Goal: Check status: Check status

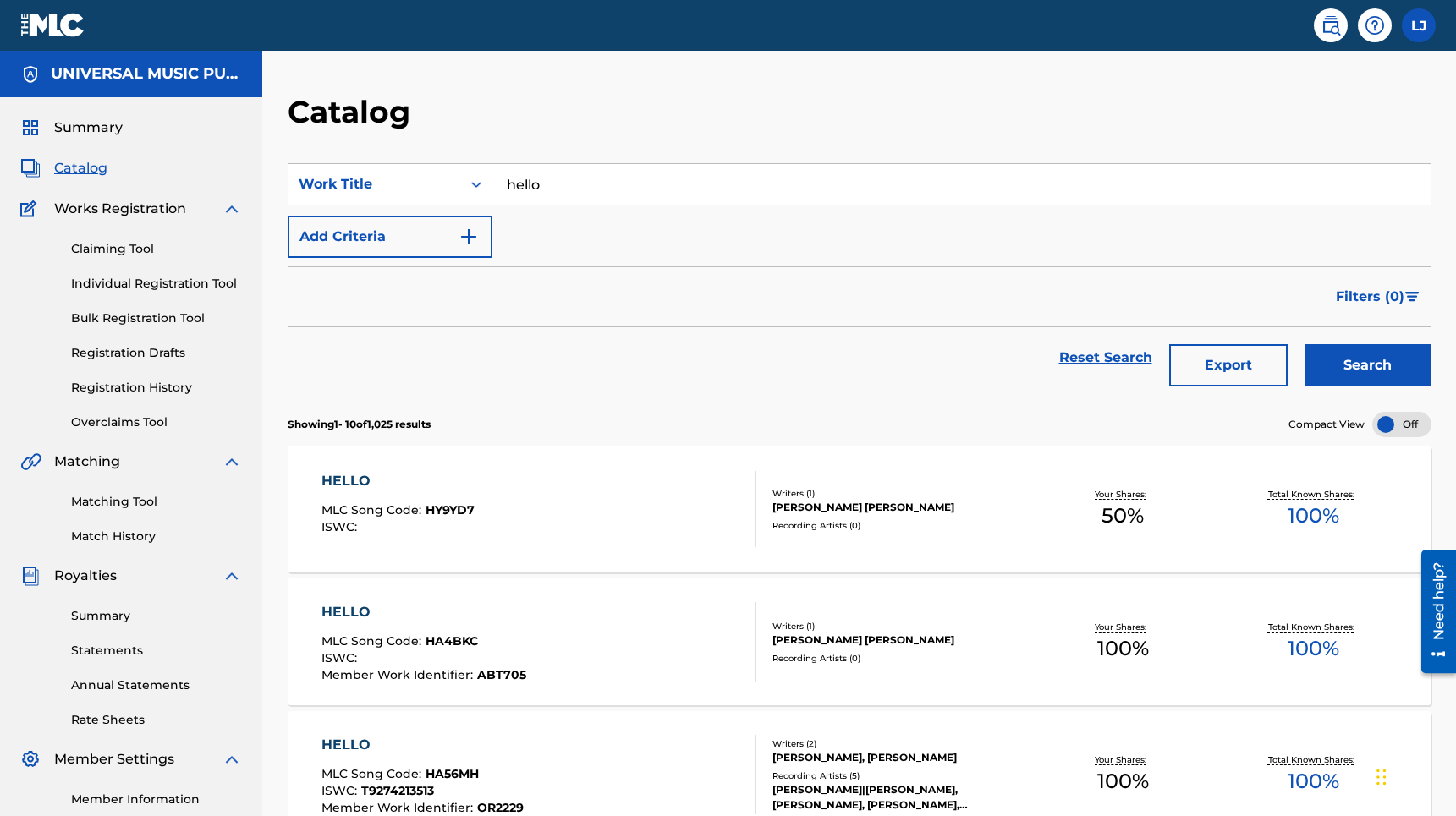
click at [143, 385] on link "Registration History" at bounding box center [156, 387] width 171 height 18
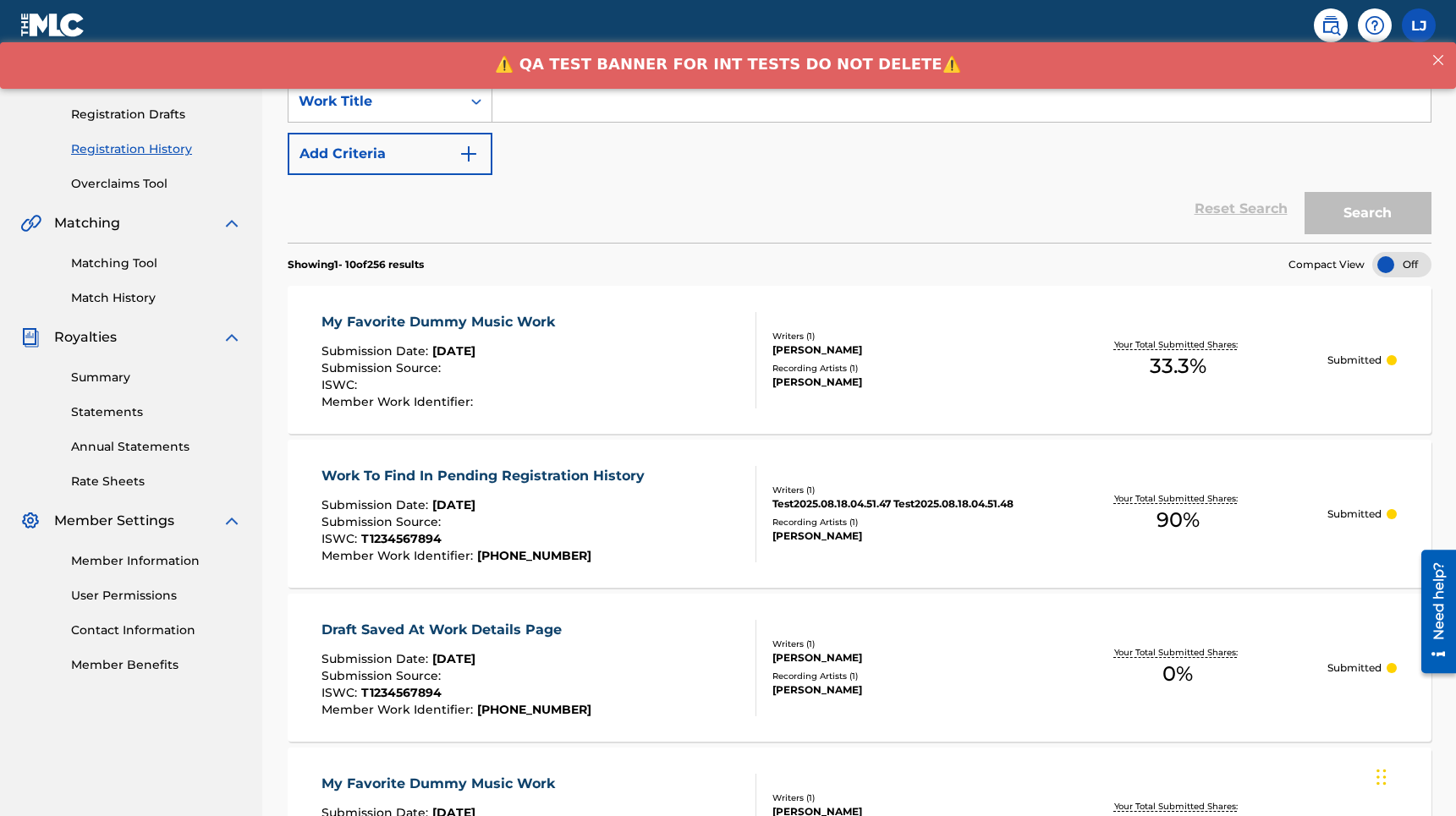
scroll to position [257, 0]
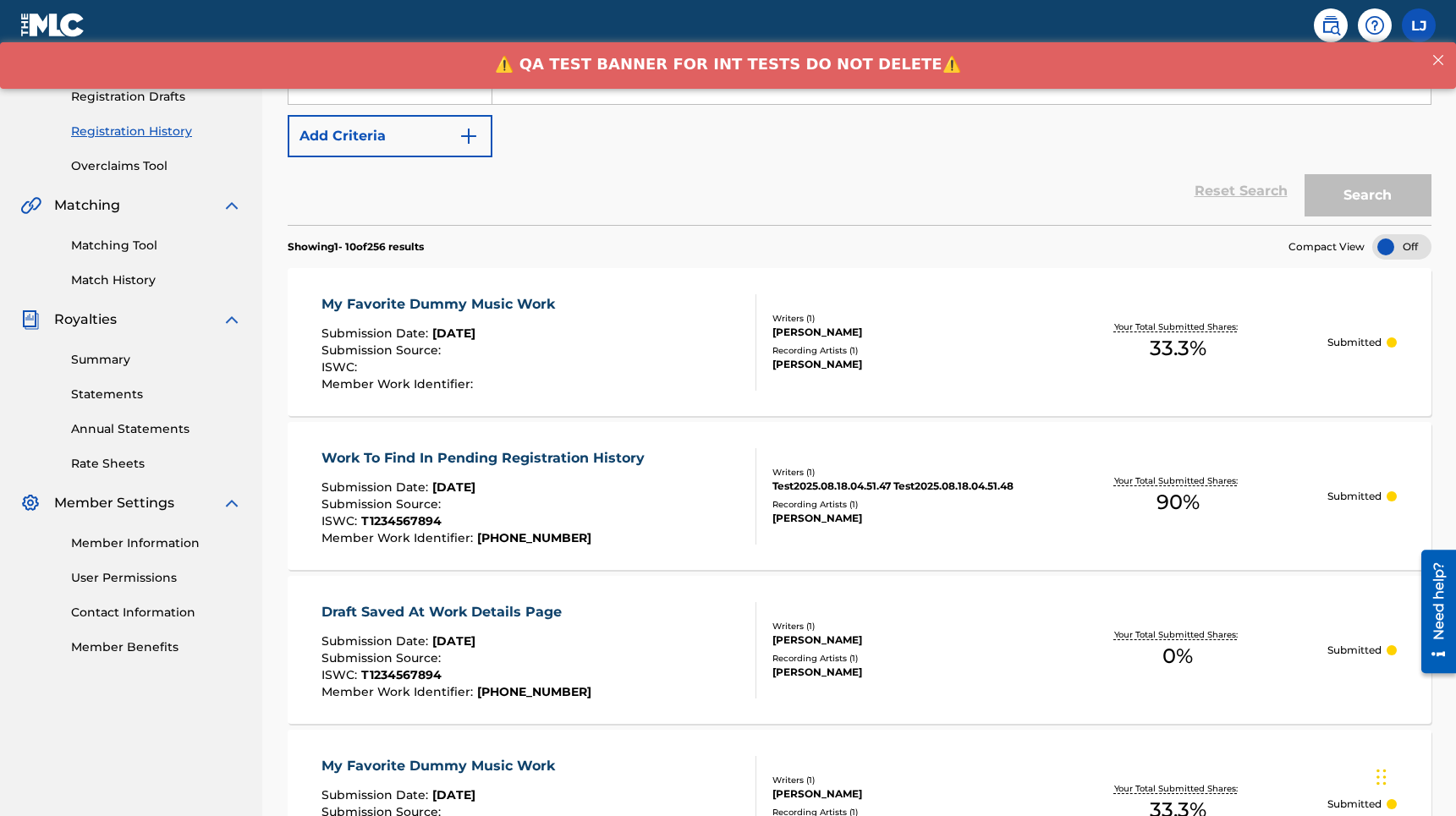
click at [499, 304] on div "My Favorite Dummy Music Work" at bounding box center [442, 304] width 242 height 21
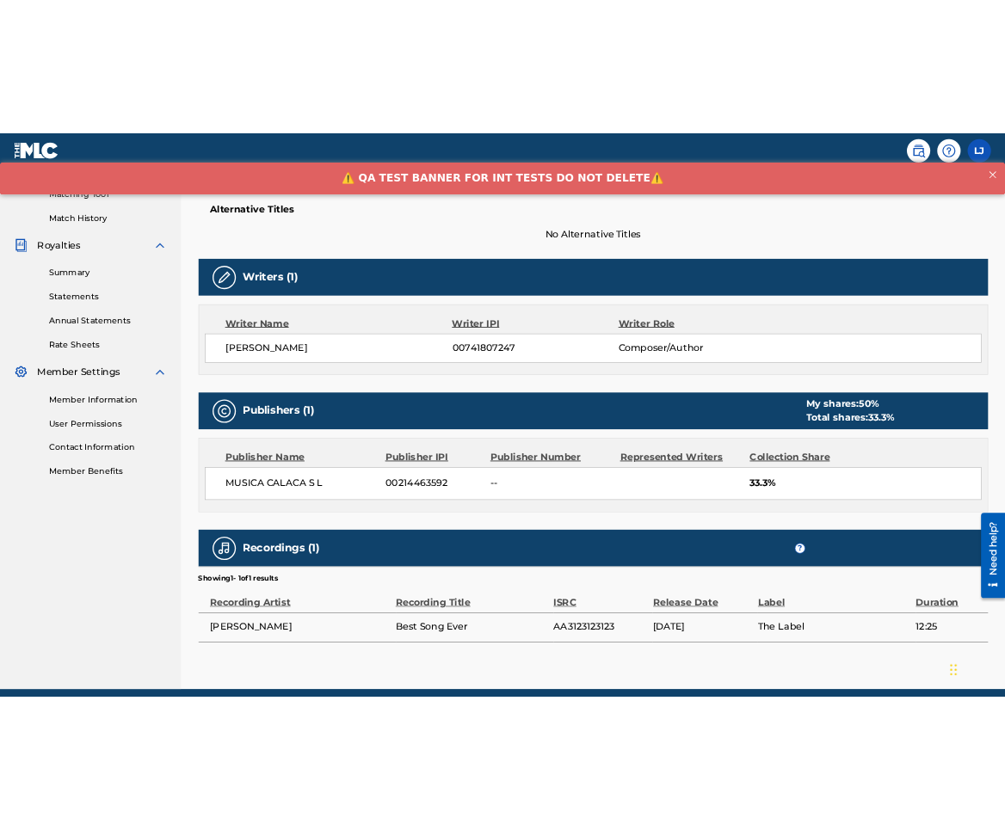
scroll to position [426, 0]
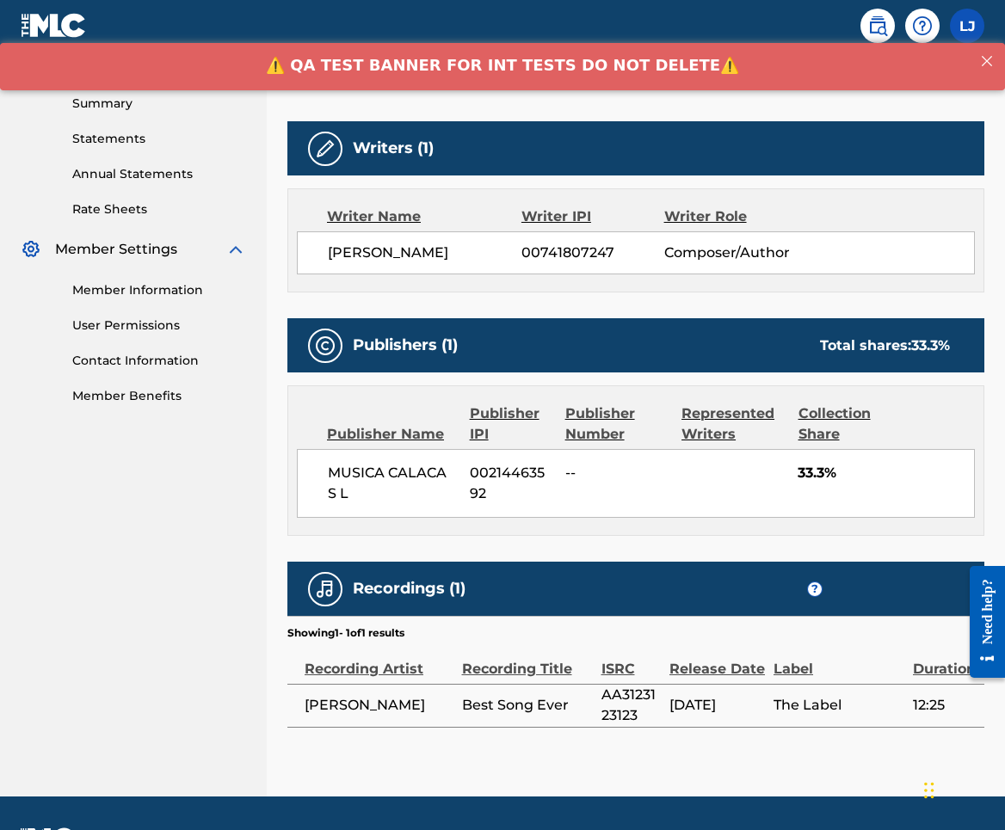
scroll to position [549, 0]
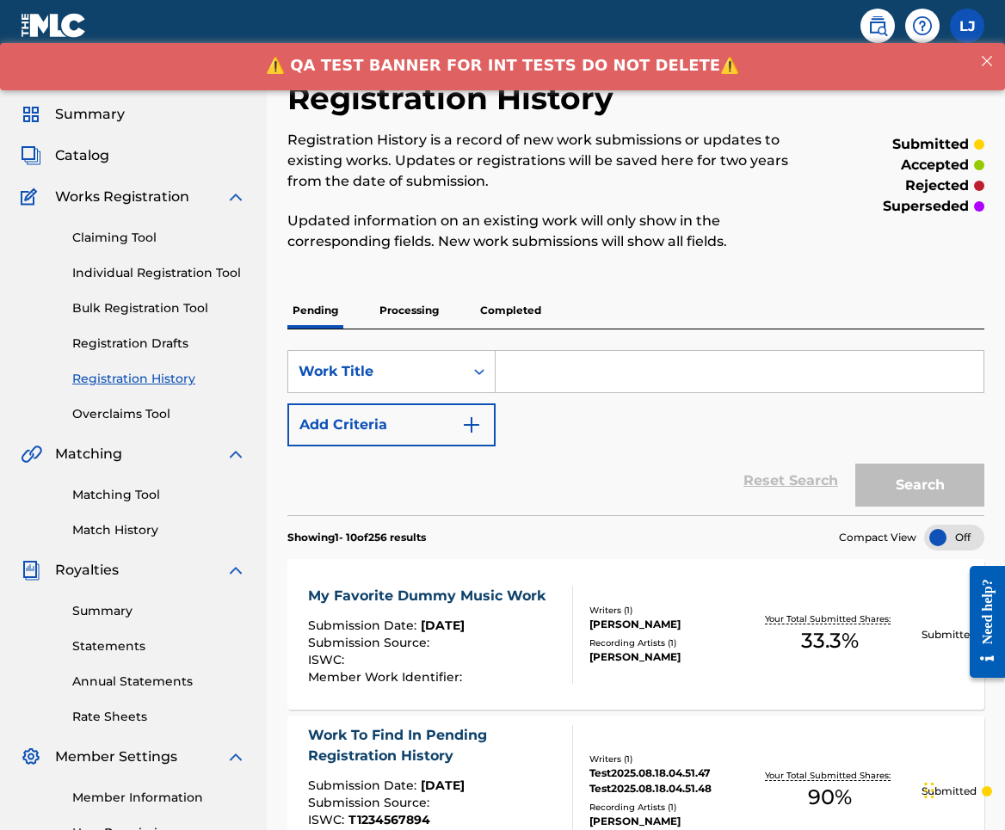
scroll to position [1, 0]
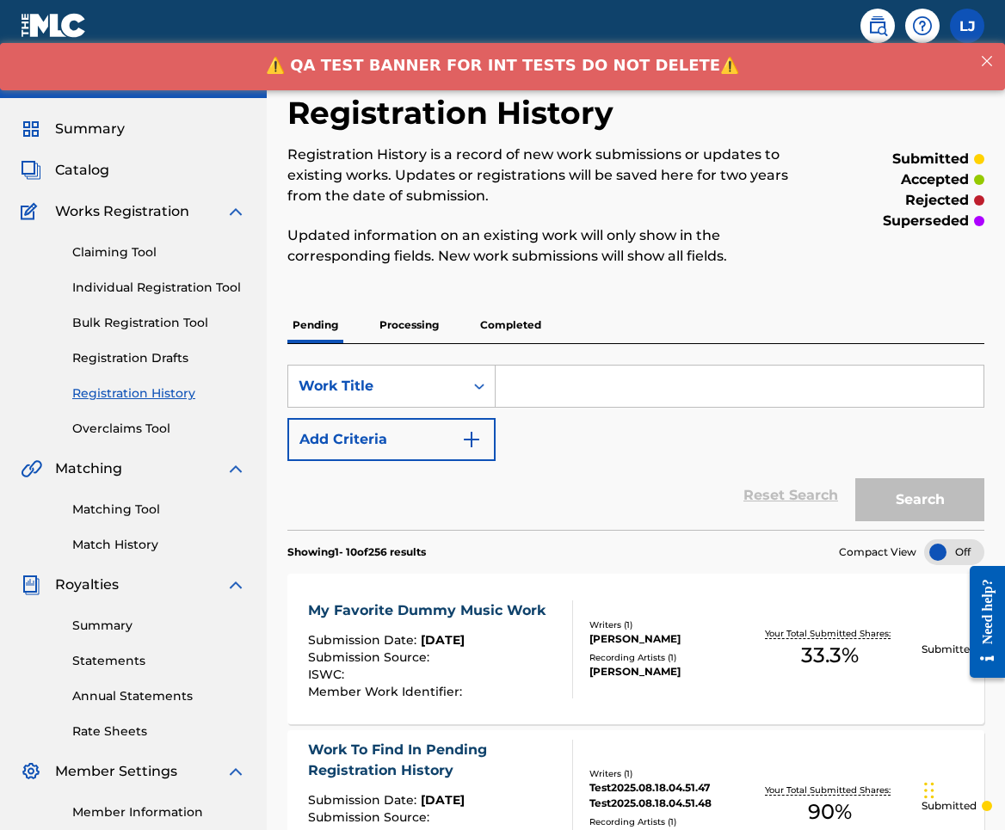
click at [99, 175] on span "Catalog" at bounding box center [82, 170] width 54 height 21
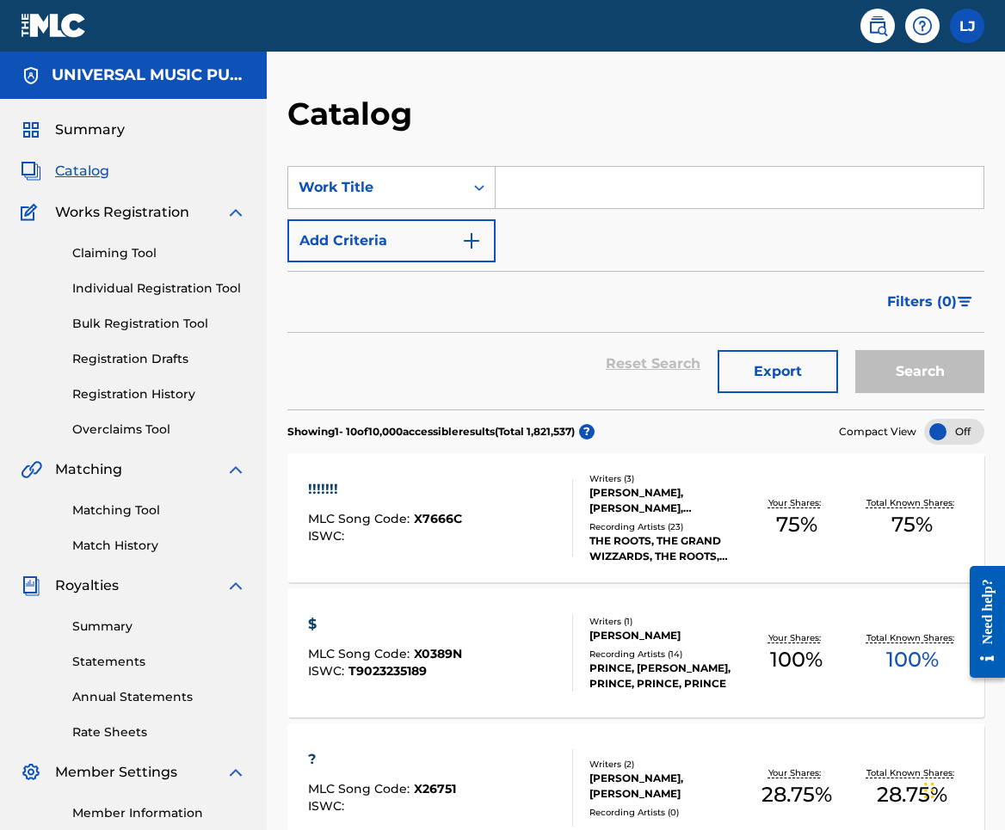
click at [471, 516] on div "!!!!!!! MLC Song Code : X7666C ISWC :" at bounding box center [440, 517] width 265 height 77
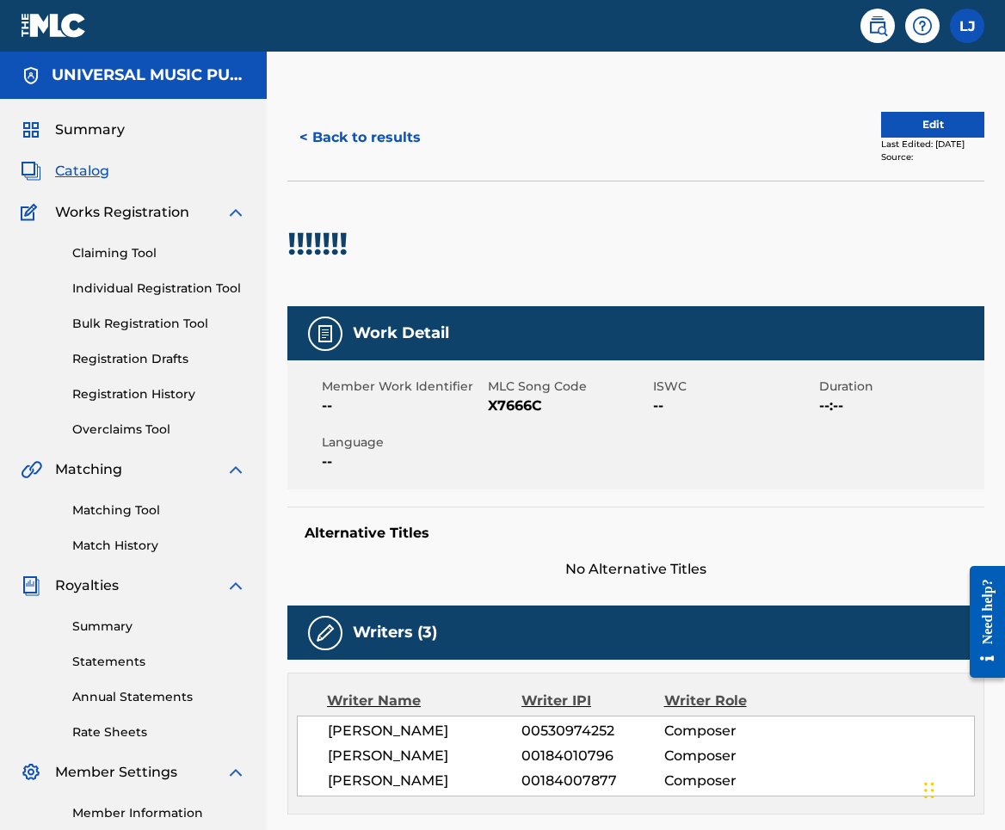
click at [160, 397] on link "Registration History" at bounding box center [159, 394] width 174 height 18
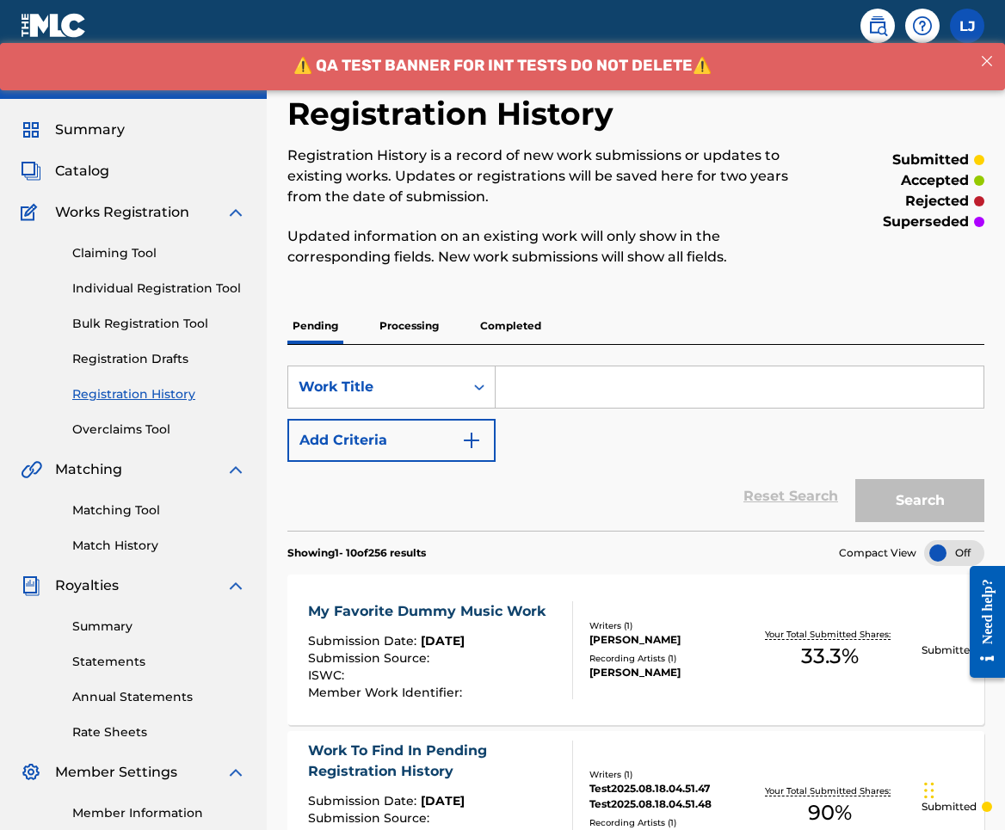
click at [511, 607] on div "My Favorite Dummy Music Work" at bounding box center [431, 611] width 246 height 21
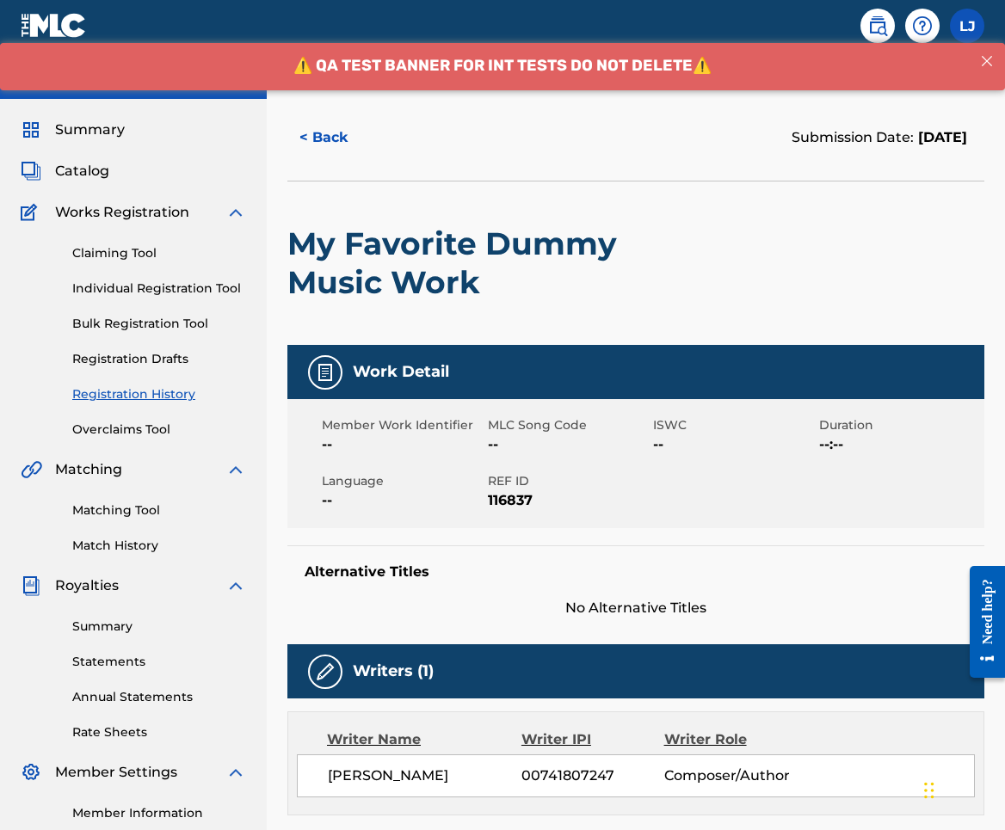
click at [886, 425] on span "Duration" at bounding box center [900, 425] width 162 height 18
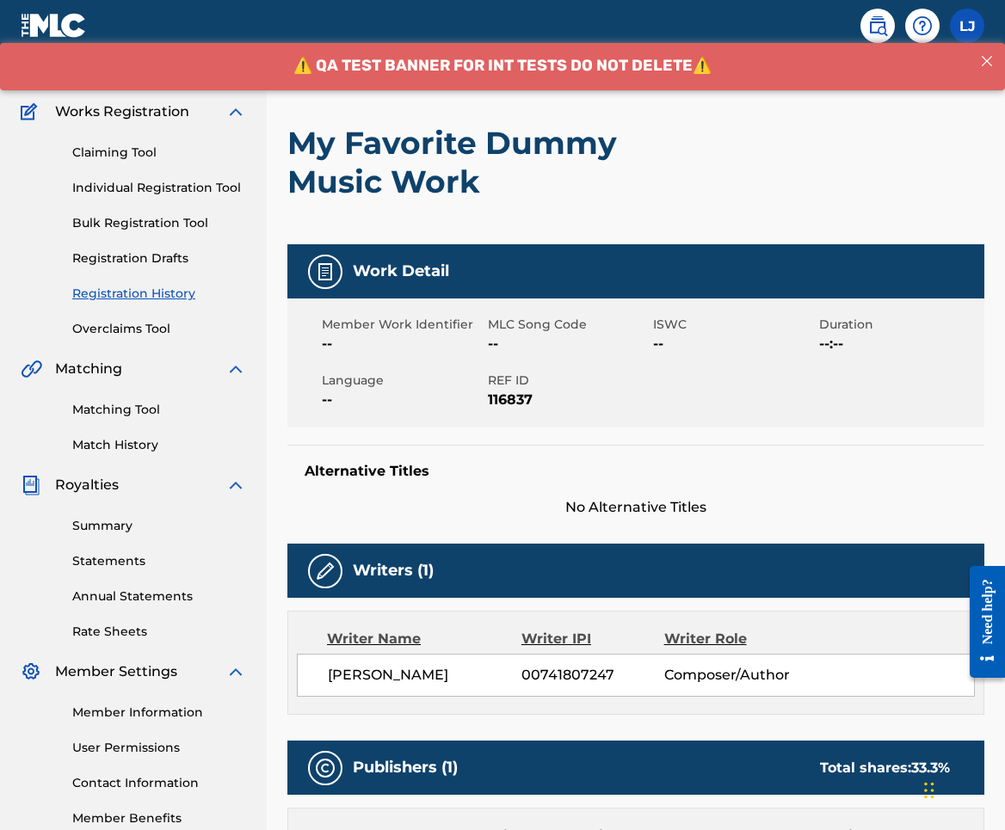
scroll to position [100, 0]
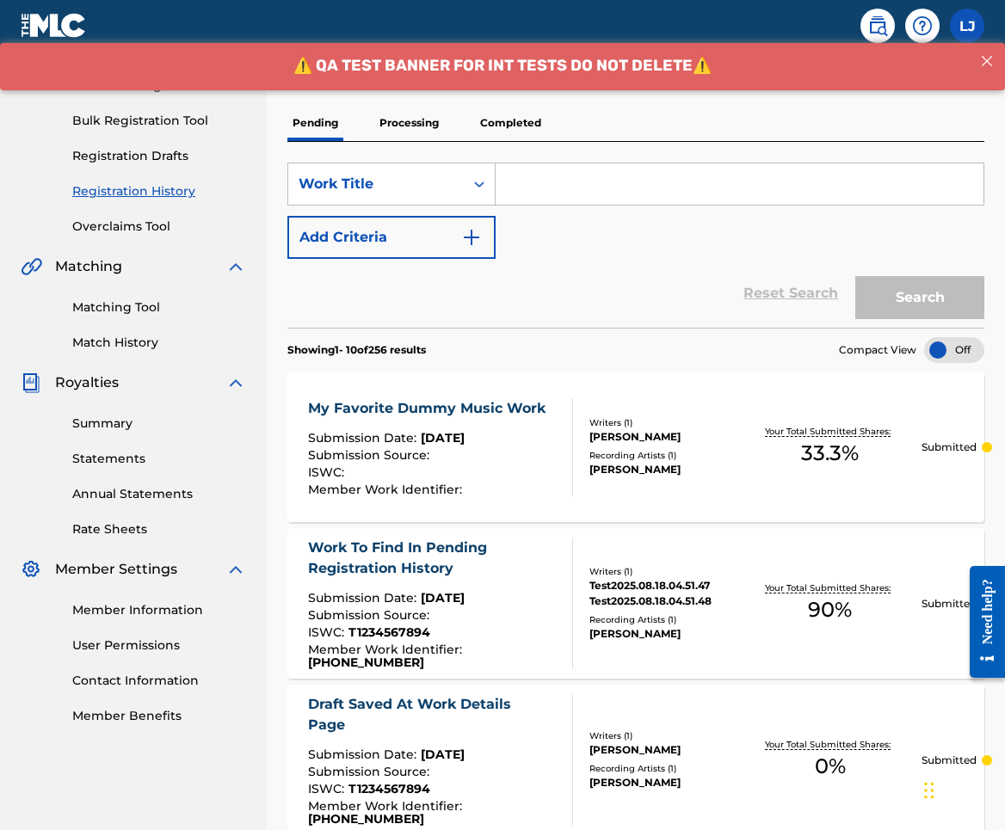
scroll to position [228, 0]
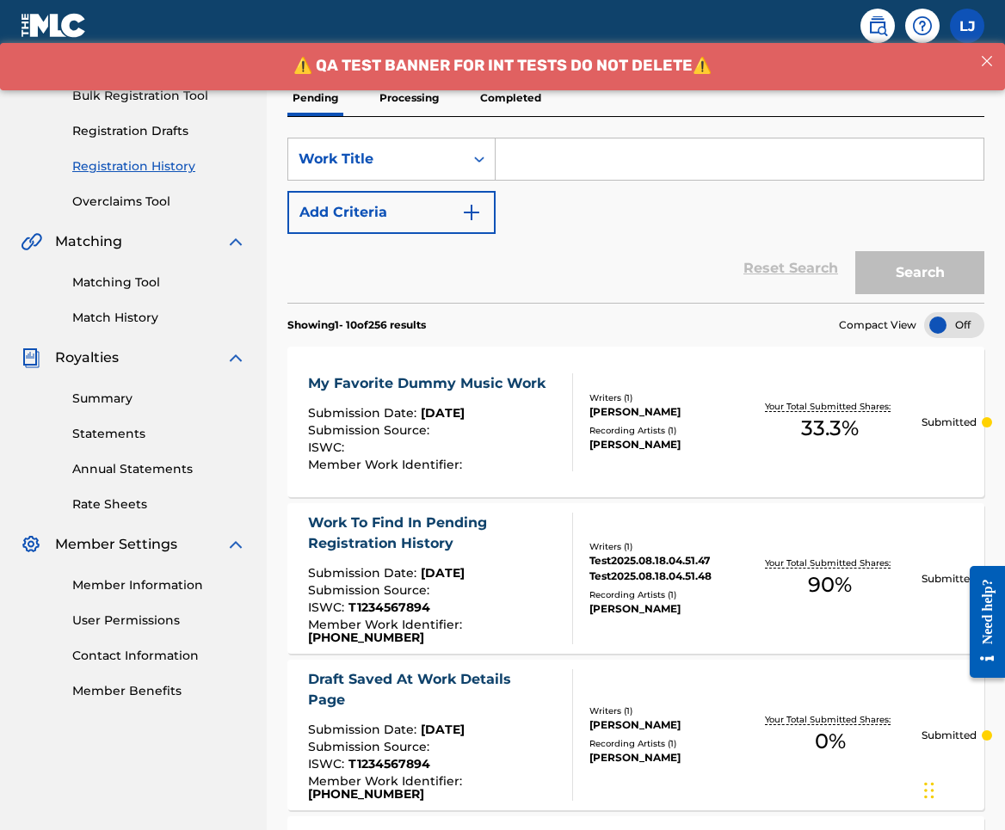
click at [440, 529] on div "Work To Find In Pending Registration History" at bounding box center [433, 533] width 250 height 41
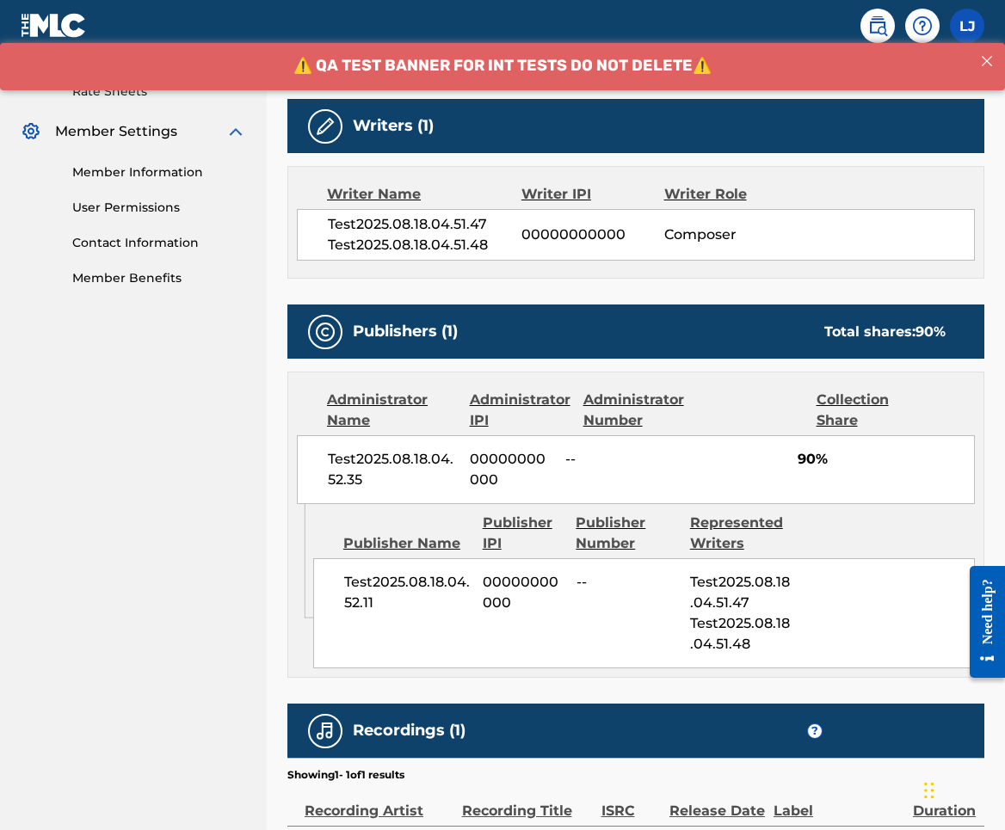
scroll to position [829, 0]
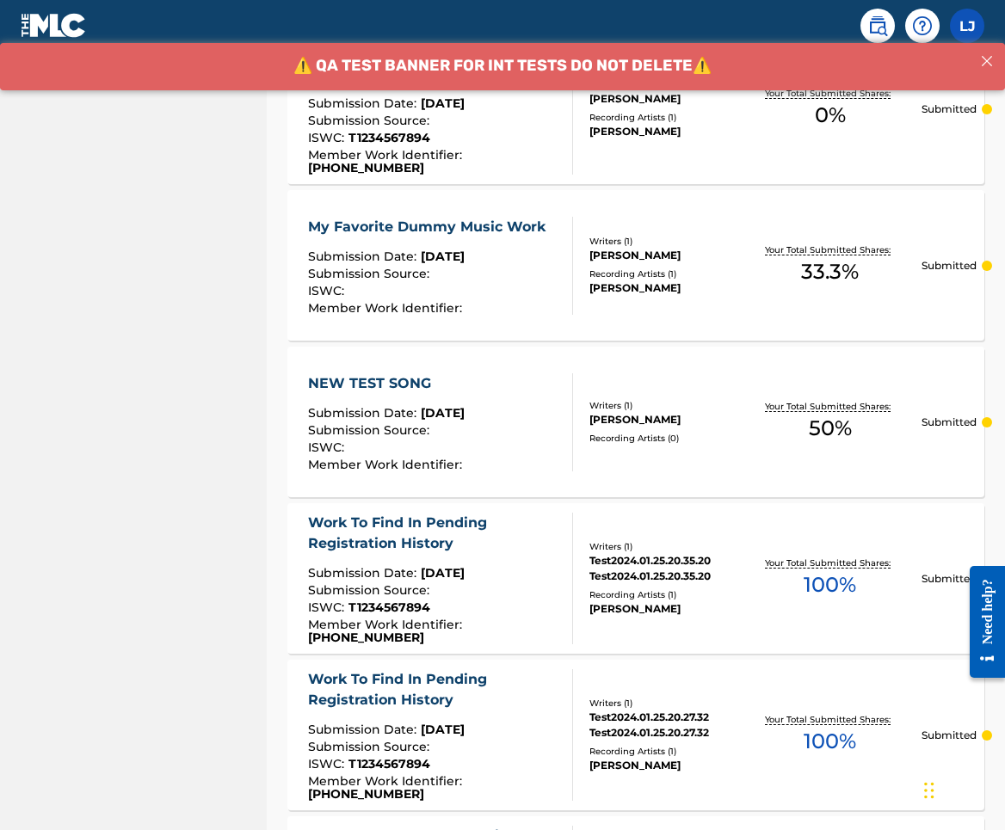
scroll to position [850, 0]
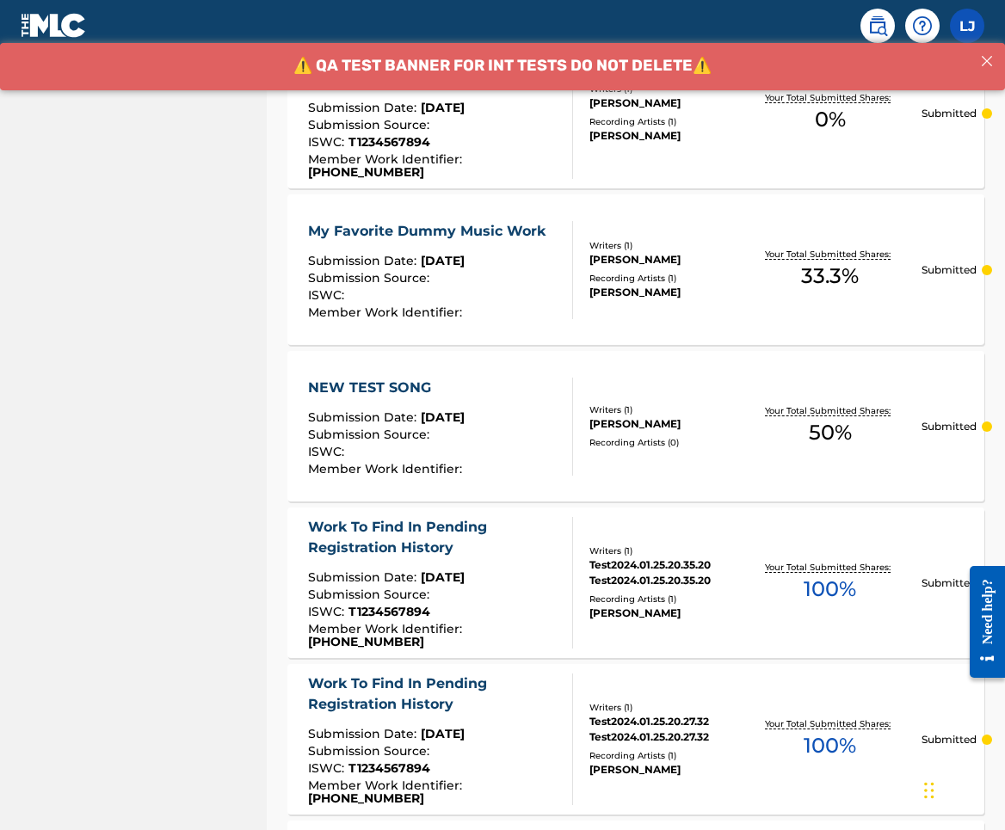
click at [378, 231] on div "My Favorite Dummy Music Work" at bounding box center [431, 231] width 246 height 21
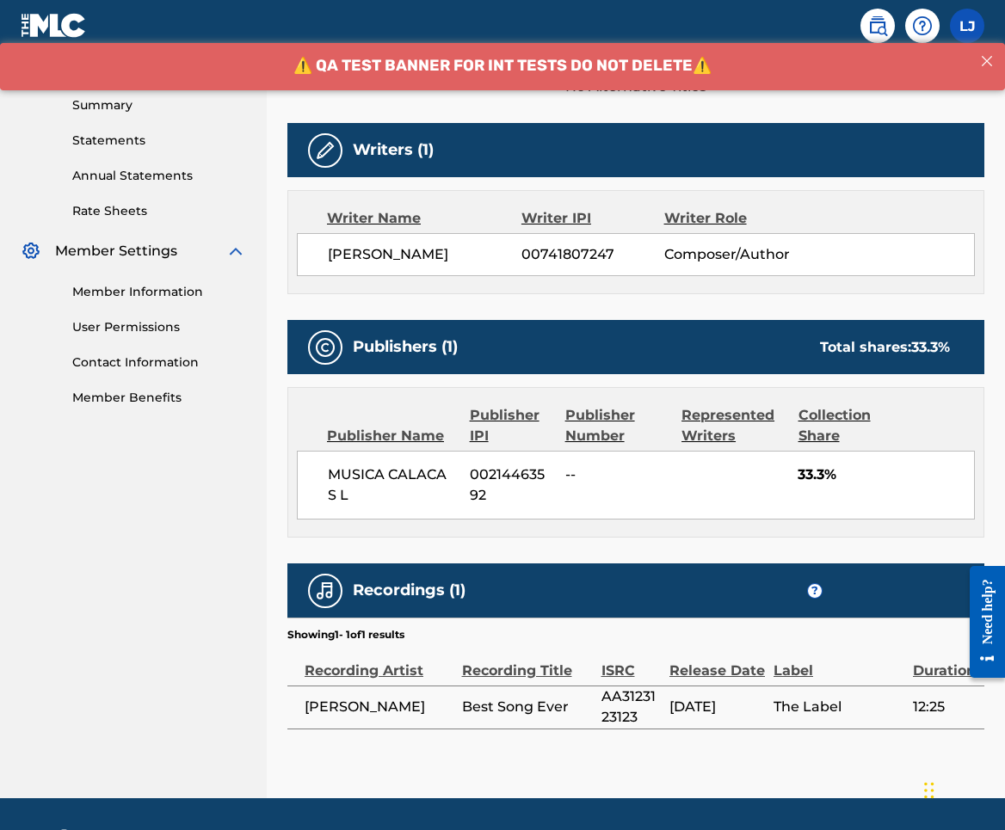
scroll to position [532, 0]
